Goal: Task Accomplishment & Management: Manage account settings

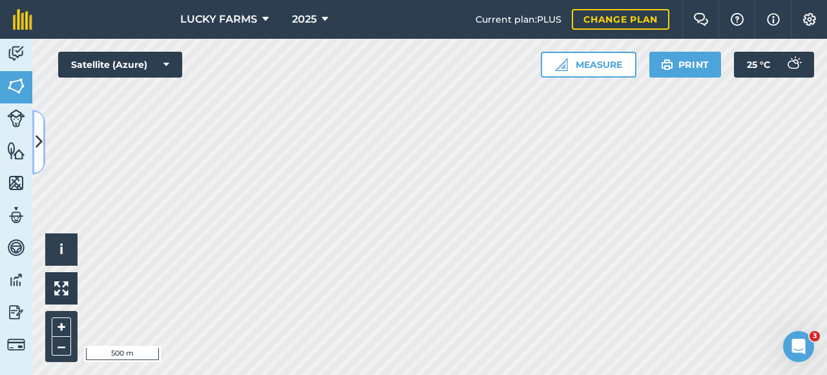
click at [43, 142] on button at bounding box center [38, 142] width 13 height 65
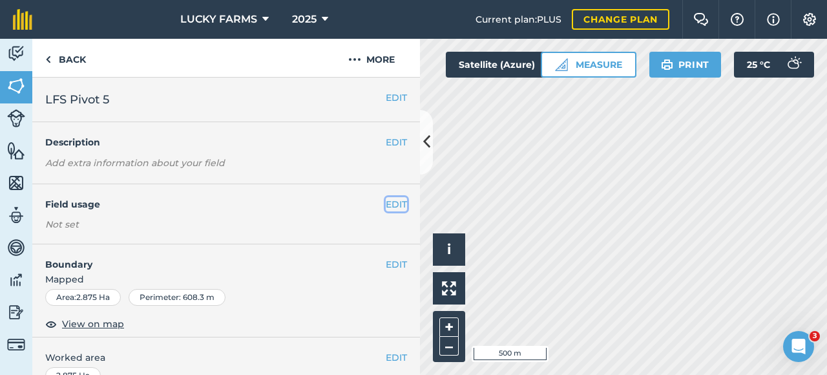
click at [392, 203] on button "EDIT" at bounding box center [396, 204] width 21 height 14
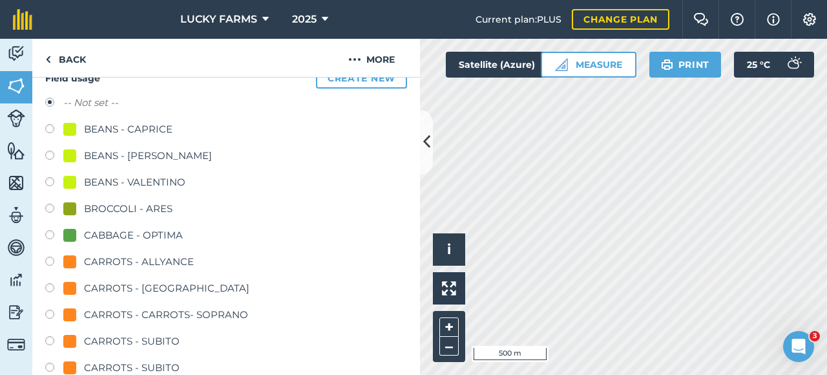
scroll to position [452, 0]
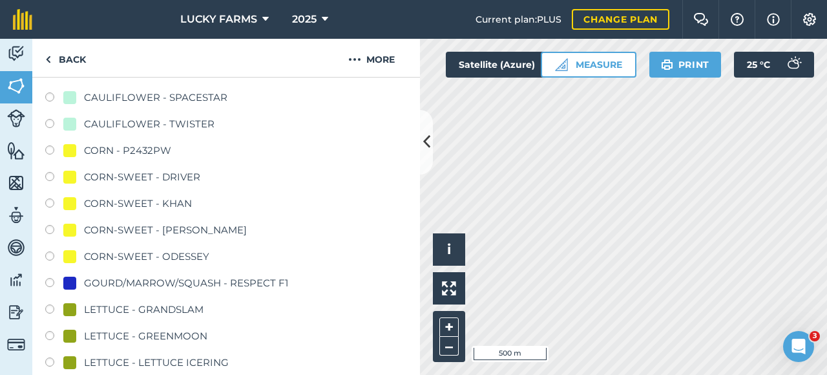
click at [187, 310] on div "LETTUCE - GRANDSLAM" at bounding box center [144, 310] width 120 height 16
radio input "true"
radio input "false"
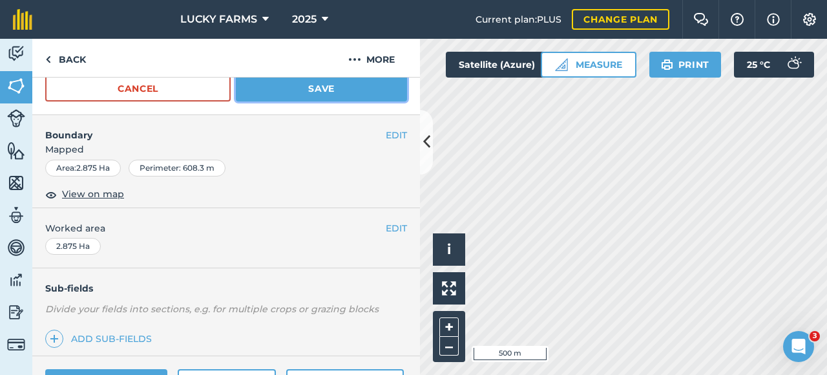
click at [275, 93] on button "Save" at bounding box center [321, 89] width 171 height 26
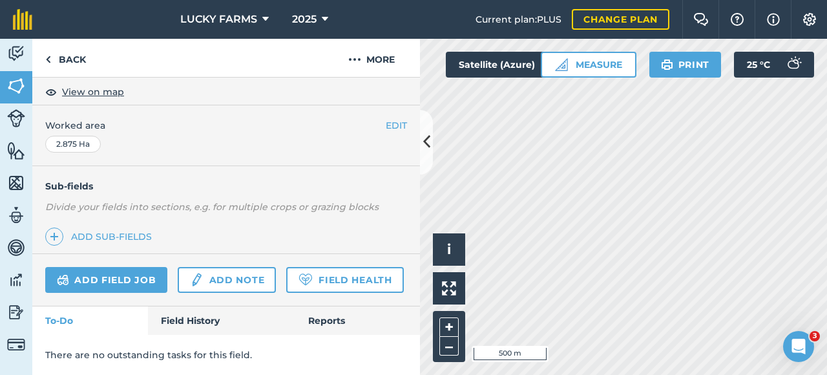
scroll to position [266, 0]
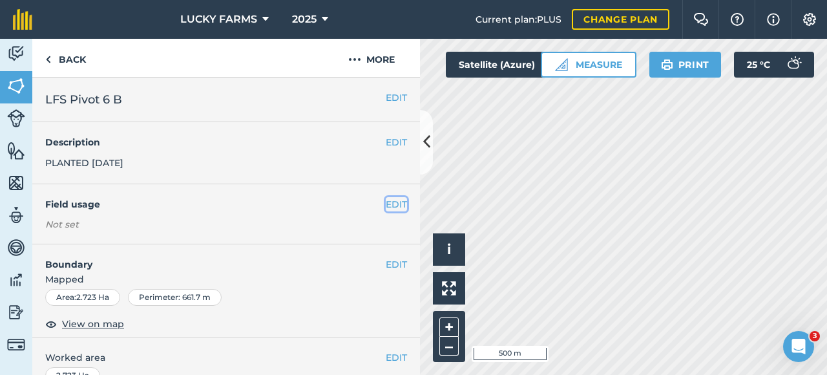
click at [386, 197] on button "EDIT" at bounding box center [396, 204] width 21 height 14
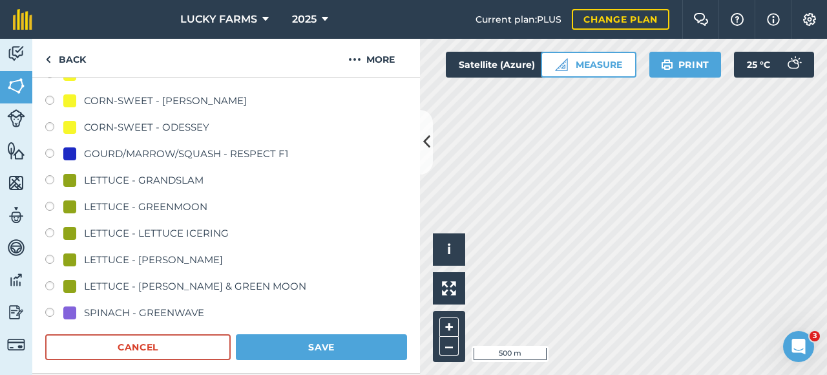
scroll to position [517, 0]
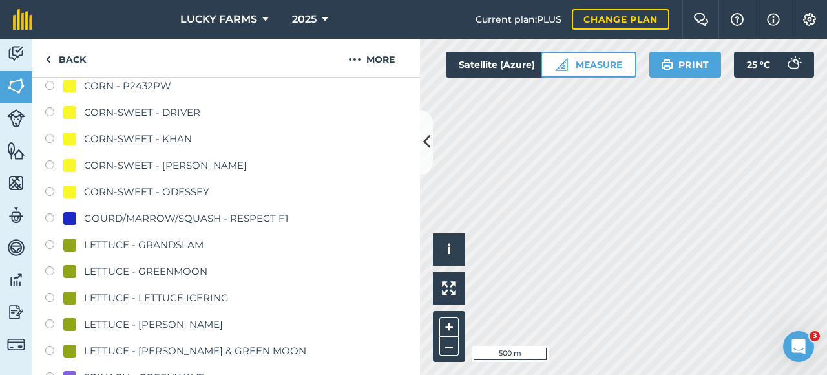
click at [52, 244] on label at bounding box center [54, 246] width 18 height 13
radio input "true"
radio input "false"
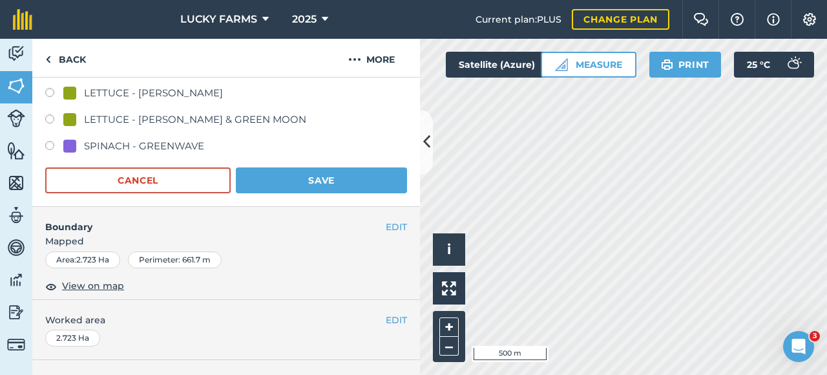
scroll to position [840, 0]
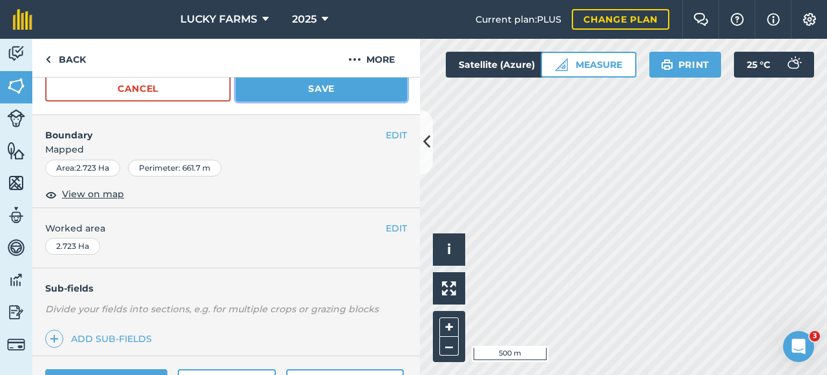
click at [362, 90] on button "Save" at bounding box center [321, 89] width 171 height 26
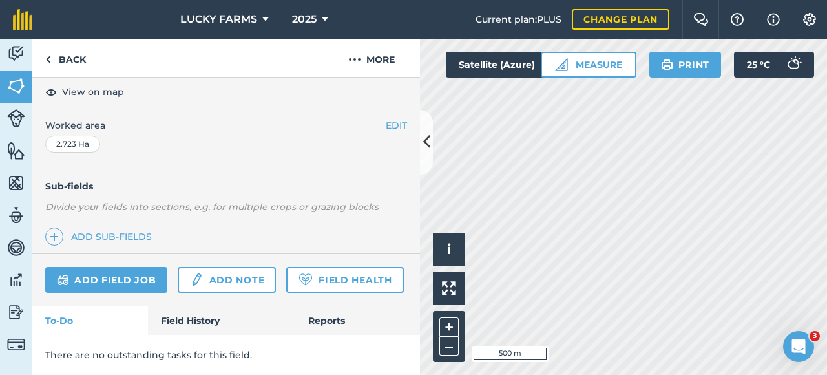
scroll to position [266, 0]
